Goal: Check status: Check status

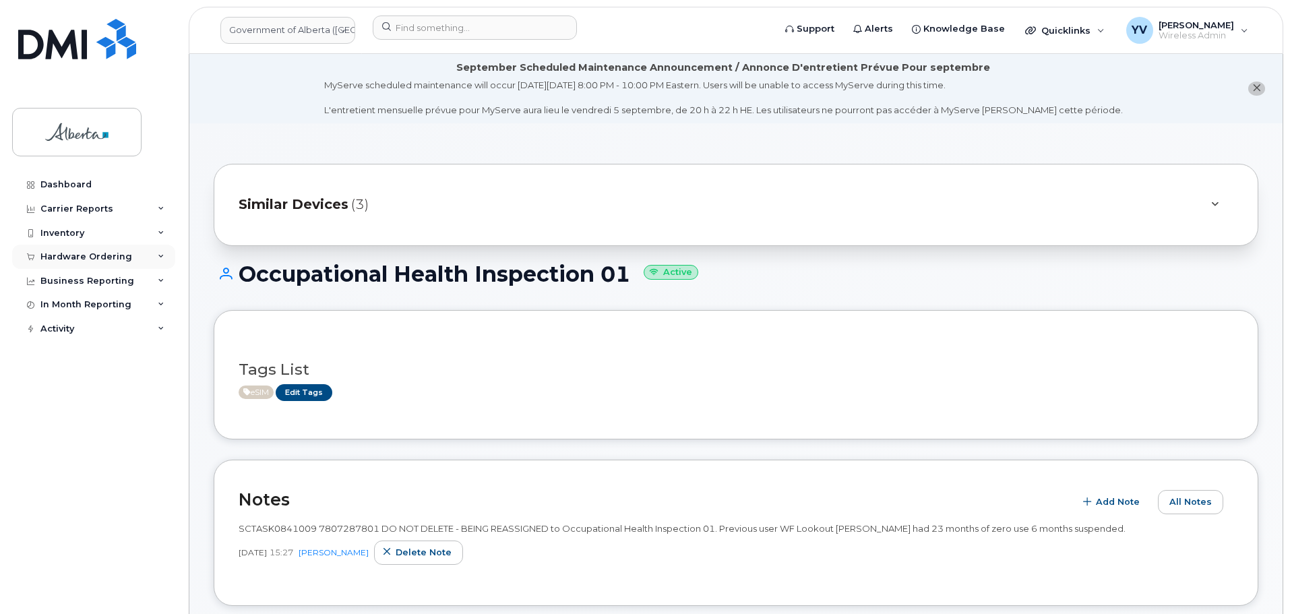
click at [81, 251] on div "Hardware Ordering" at bounding box center [86, 256] width 92 height 11
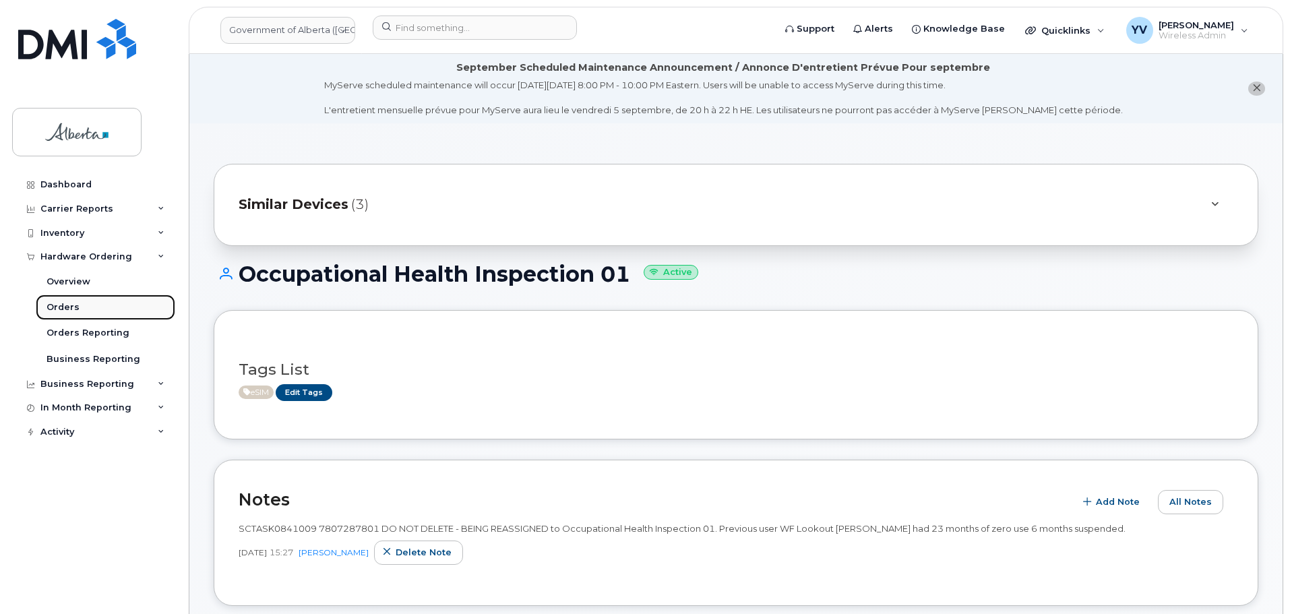
click at [55, 305] on div "Orders" at bounding box center [63, 307] width 33 height 12
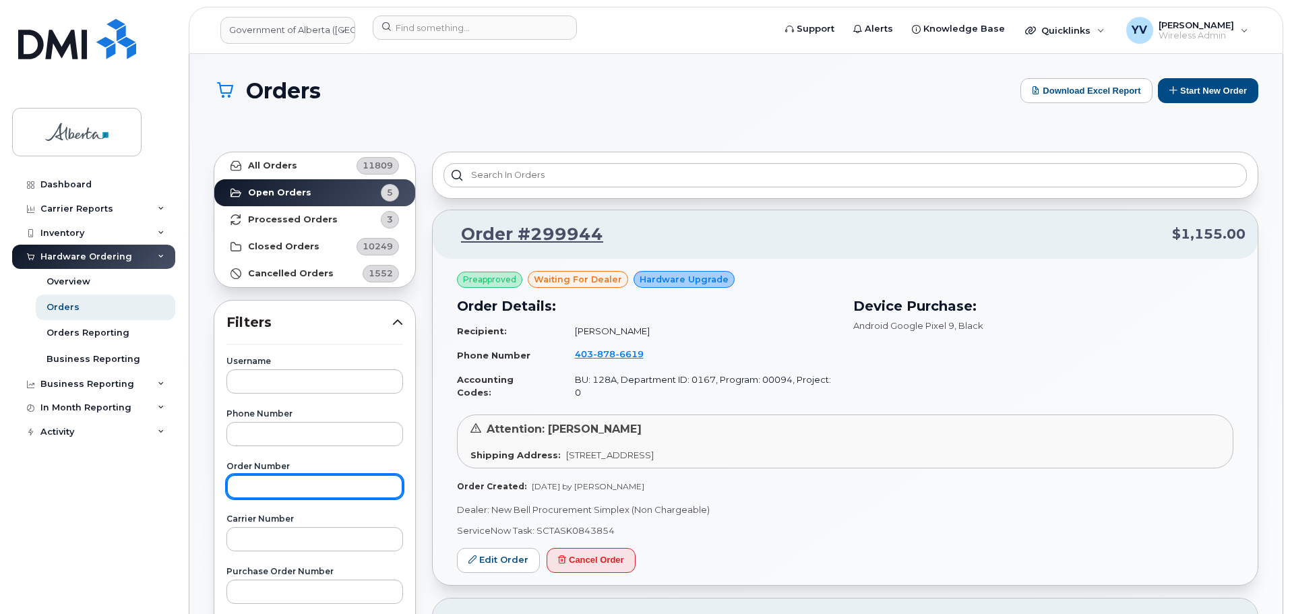
click at [261, 482] on input "text" at bounding box center [314, 486] width 177 height 24
paste input "299931"
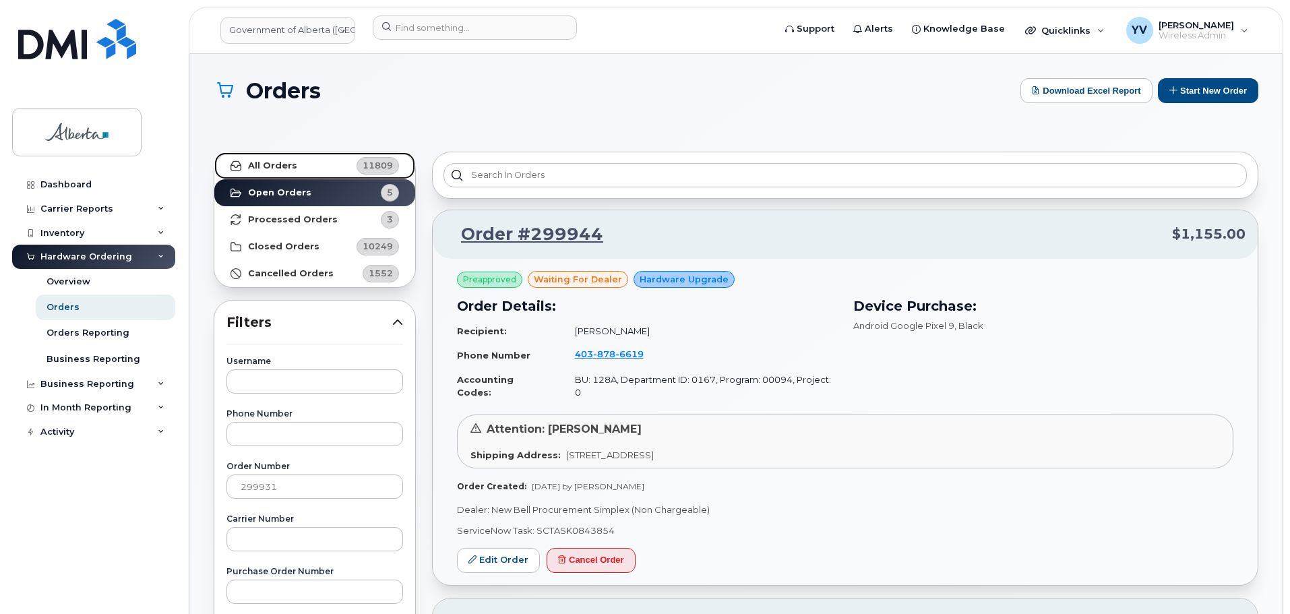
click at [253, 164] on strong "All Orders" at bounding box center [272, 165] width 49 height 11
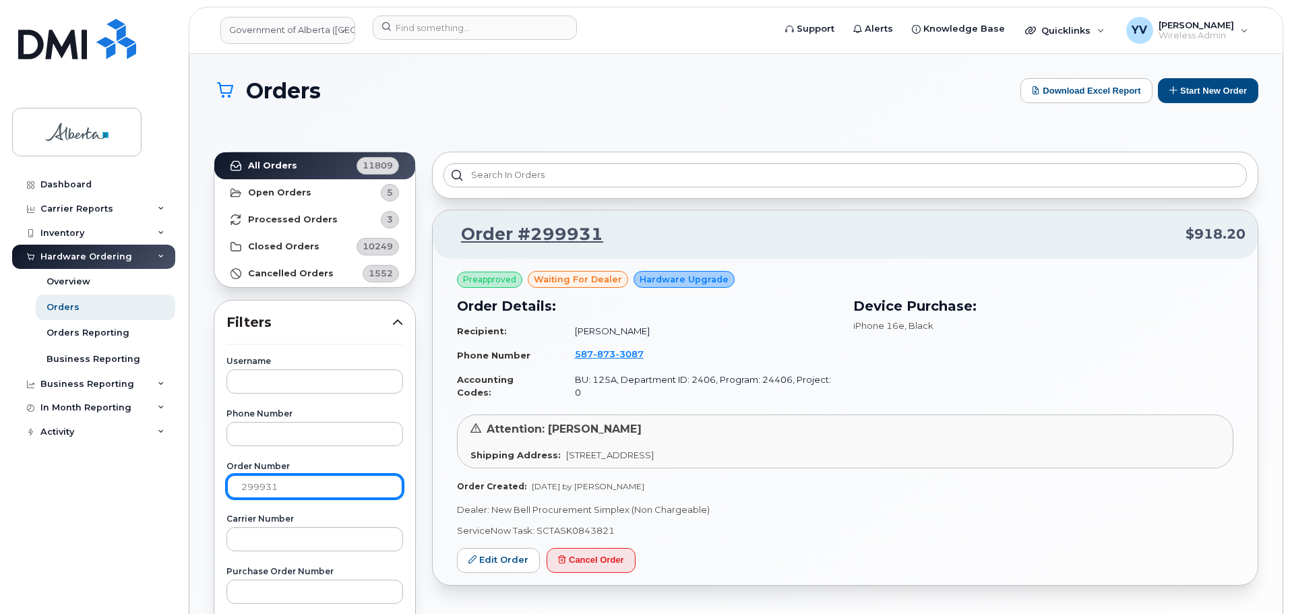
drag, startPoint x: 280, startPoint y: 484, endPoint x: 235, endPoint y: 477, distance: 46.3
click at [235, 477] on input "299931" at bounding box center [314, 486] width 177 height 24
paste input "8762"
type input "298762"
click at [280, 159] on link "All Orders 11809" at bounding box center [314, 165] width 201 height 27
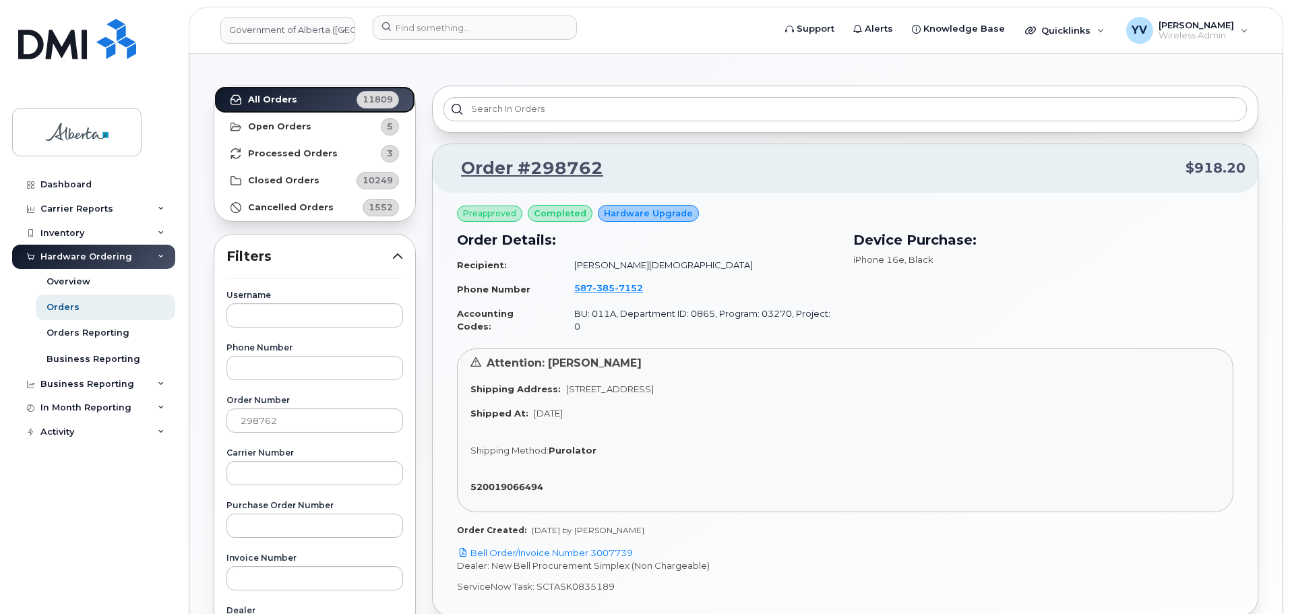
scroll to position [78, 0]
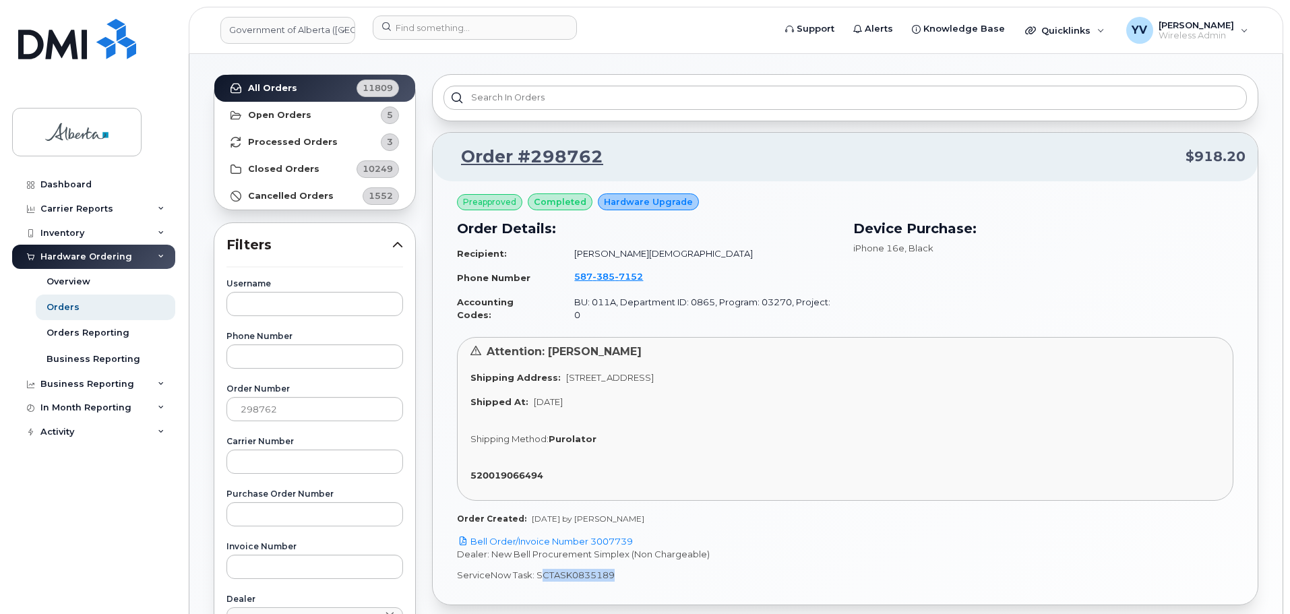
drag, startPoint x: 615, startPoint y: 560, endPoint x: 549, endPoint y: 556, distance: 65.5
click at [547, 569] on p "ServiceNow Task: SCTASK0835189" at bounding box center [845, 575] width 776 height 13
copy p "TASK0835189"
click at [617, 569] on p "ServiceNow Task: SCTASK0835189" at bounding box center [845, 575] width 776 height 13
drag, startPoint x: 615, startPoint y: 563, endPoint x: 535, endPoint y: 566, distance: 80.2
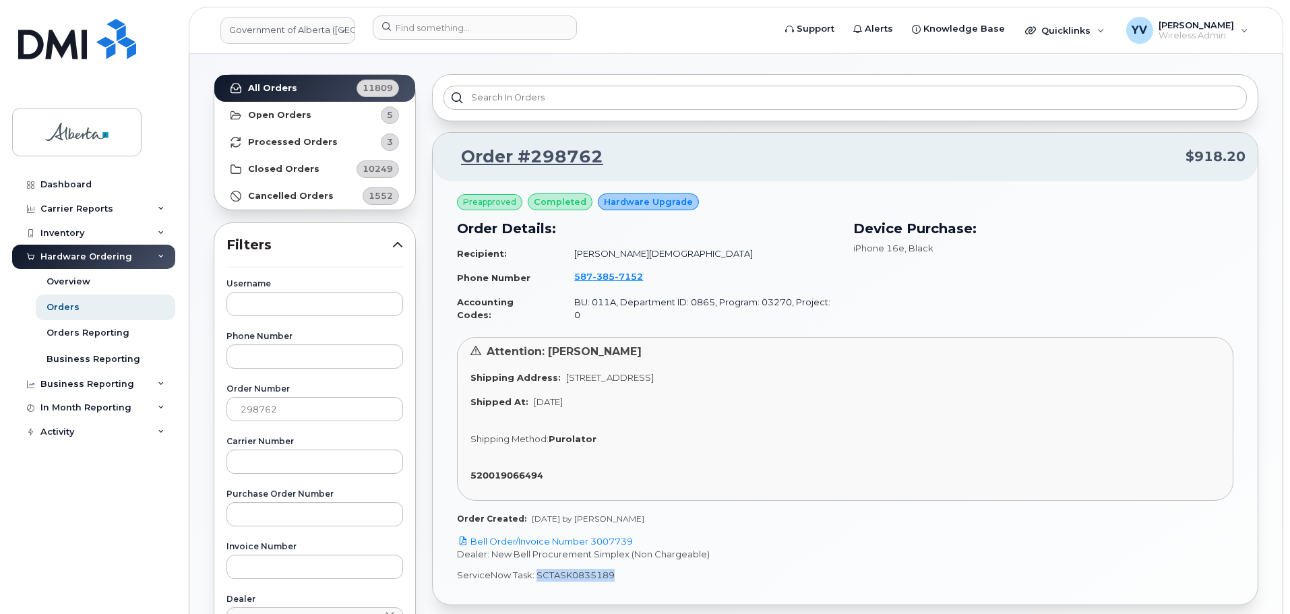
click at [535, 569] on p "ServiceNow Task: SCTASK0835189" at bounding box center [845, 575] width 776 height 13
copy p "SCTASK0835189"
click at [612, 536] on link "Bell Order/Invoice Number 3007739" at bounding box center [545, 541] width 176 height 11
copy p "SCTASK0835189"
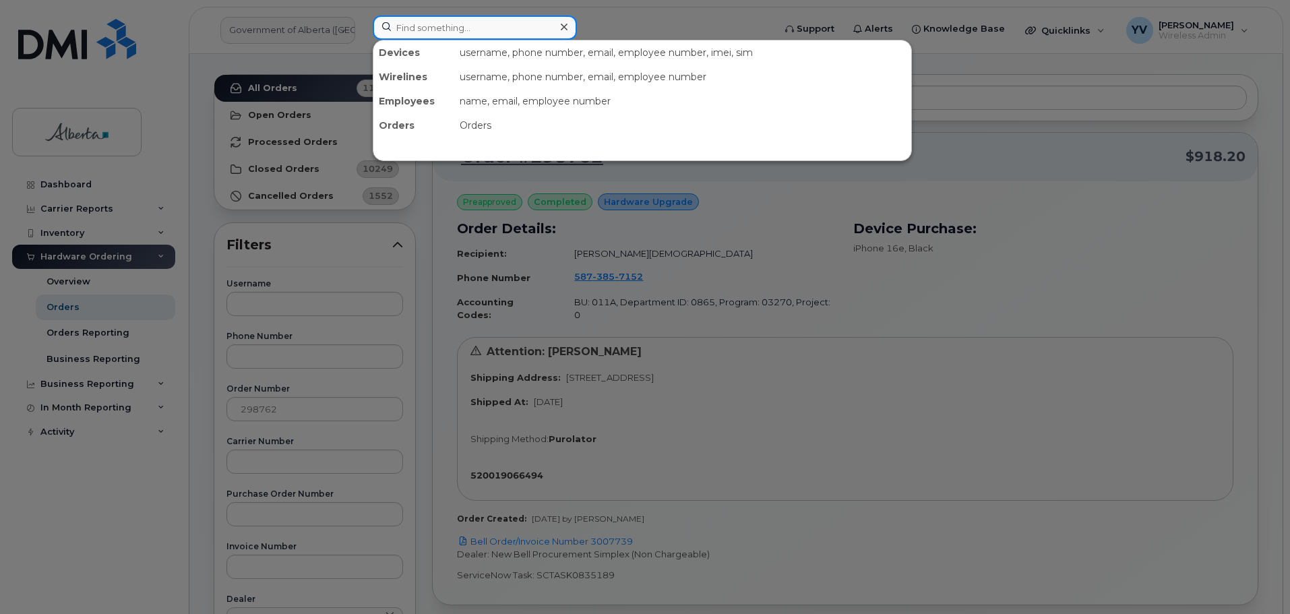
click at [416, 24] on input at bounding box center [475, 28] width 204 height 24
paste input "5873857152"
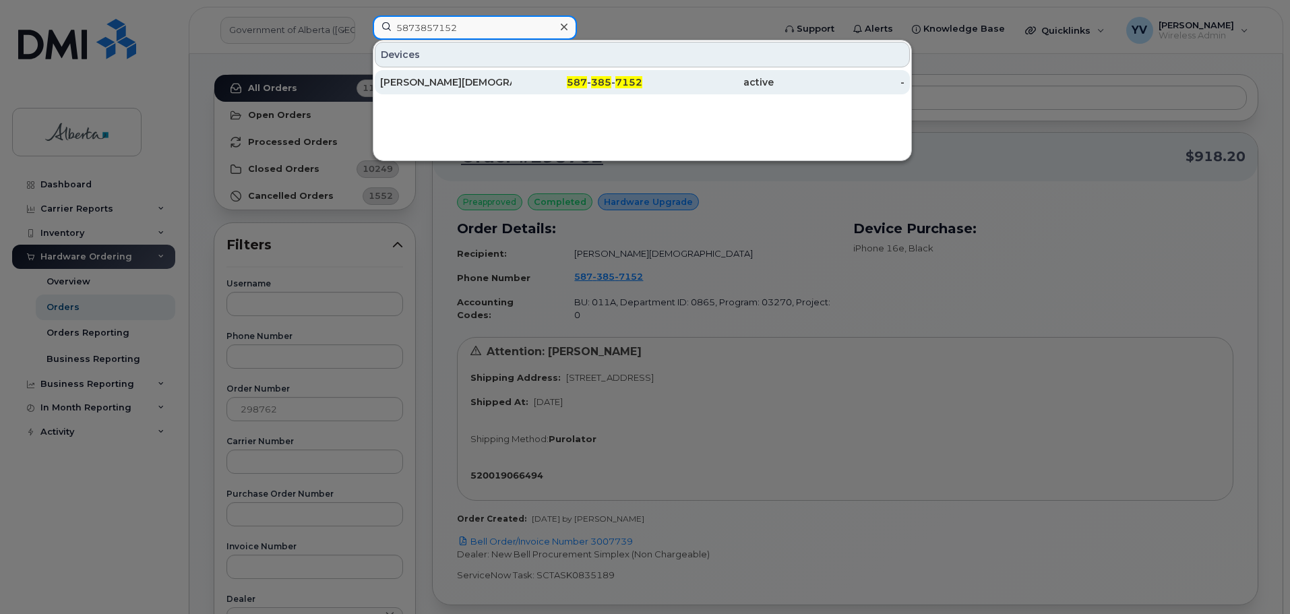
type input "5873857152"
click at [605, 75] on div "587 - 385 - 7152" at bounding box center [577, 82] width 131 height 24
